Goal: Complete application form

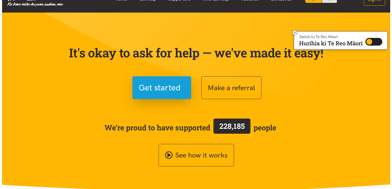
scroll to position [14, 0]
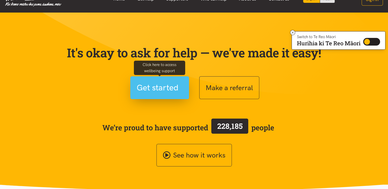
click at [161, 89] on span "Get started" at bounding box center [158, 87] width 42 height 13
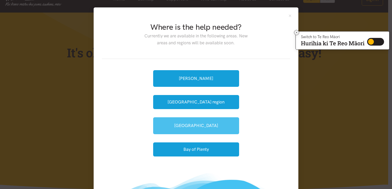
click at [187, 123] on link "[GEOGRAPHIC_DATA]" at bounding box center [196, 125] width 86 height 17
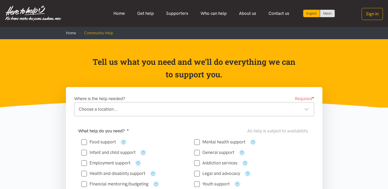
scroll to position [53, 0]
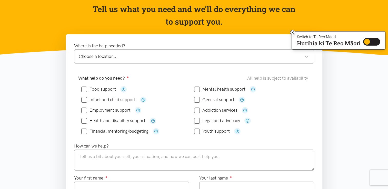
click at [85, 88] on input "Food support" at bounding box center [98, 89] width 35 height 4
checkbox input "true"
click at [111, 55] on div "Choose a location..." at bounding box center [194, 56] width 230 height 7
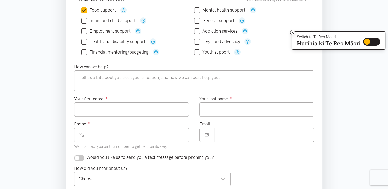
scroll to position [140, 0]
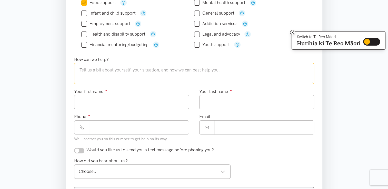
click at [99, 72] on textarea at bounding box center [194, 73] width 240 height 21
type textarea "N"
type textarea "Financial stress - would love some food support"
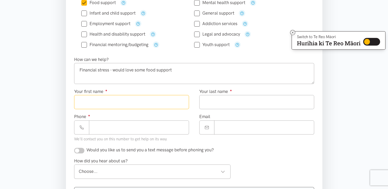
click at [105, 102] on input "Your first name ●" at bounding box center [131, 102] width 115 height 14
type input "*****"
click at [229, 102] on input "Your last name ●" at bounding box center [256, 102] width 115 height 14
type input "****"
click at [128, 128] on input "Phone ●" at bounding box center [139, 128] width 100 height 14
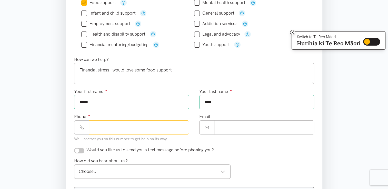
click at [109, 126] on input "Phone ●" at bounding box center [139, 128] width 100 height 14
type input "**********"
click at [241, 130] on input "Email" at bounding box center [264, 128] width 100 height 14
type input "**********"
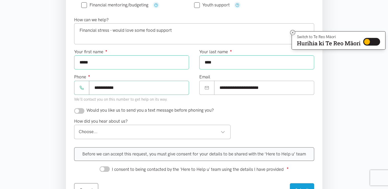
scroll to position [198, 0]
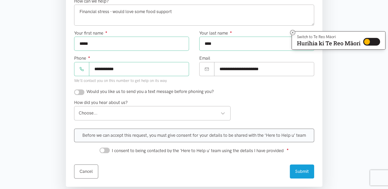
click at [78, 92] on input "checkbox" at bounding box center [79, 93] width 10 height 6
checkbox input "true"
click at [224, 112] on div "Choose..." at bounding box center [152, 113] width 147 height 7
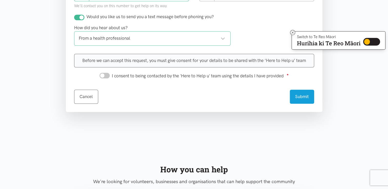
scroll to position [273, 0]
click at [105, 73] on input "I consent to being contacted by the 'Here to Help u' team using the details I h…" at bounding box center [105, 75] width 10 height 6
checkbox input "true"
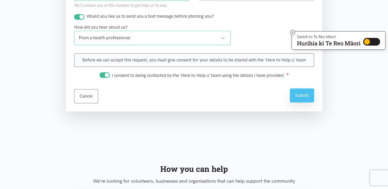
click at [303, 95] on button "Submit" at bounding box center [302, 95] width 24 height 14
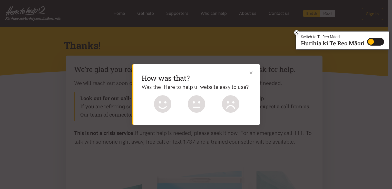
click at [251, 74] on button "Close" at bounding box center [250, 72] width 5 height 5
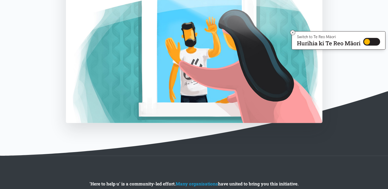
scroll to position [221, 0]
